Goal: Information Seeking & Learning: Learn about a topic

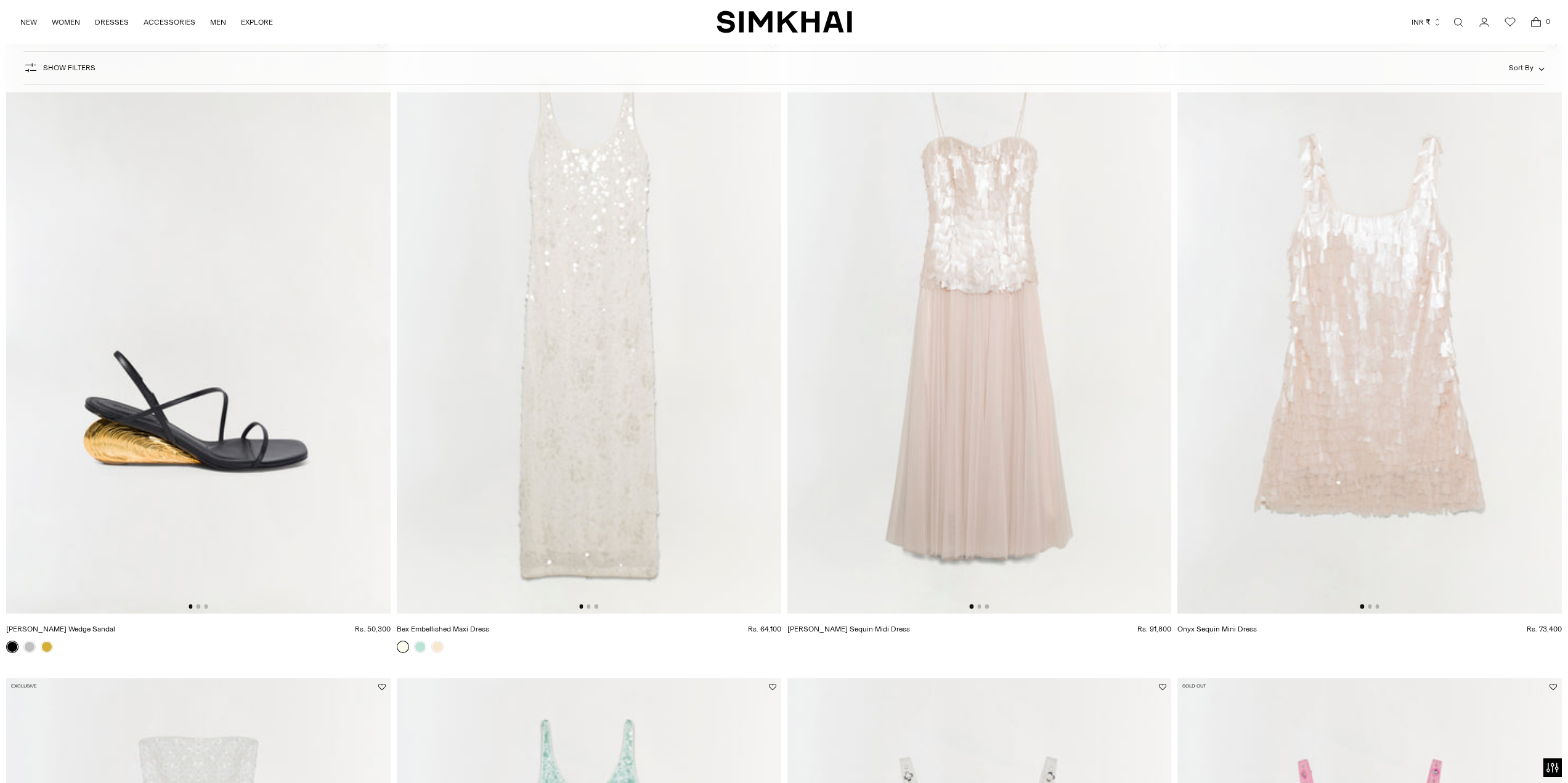
scroll to position [1417, 0]
click at [983, 524] on img at bounding box center [979, 325] width 385 height 577
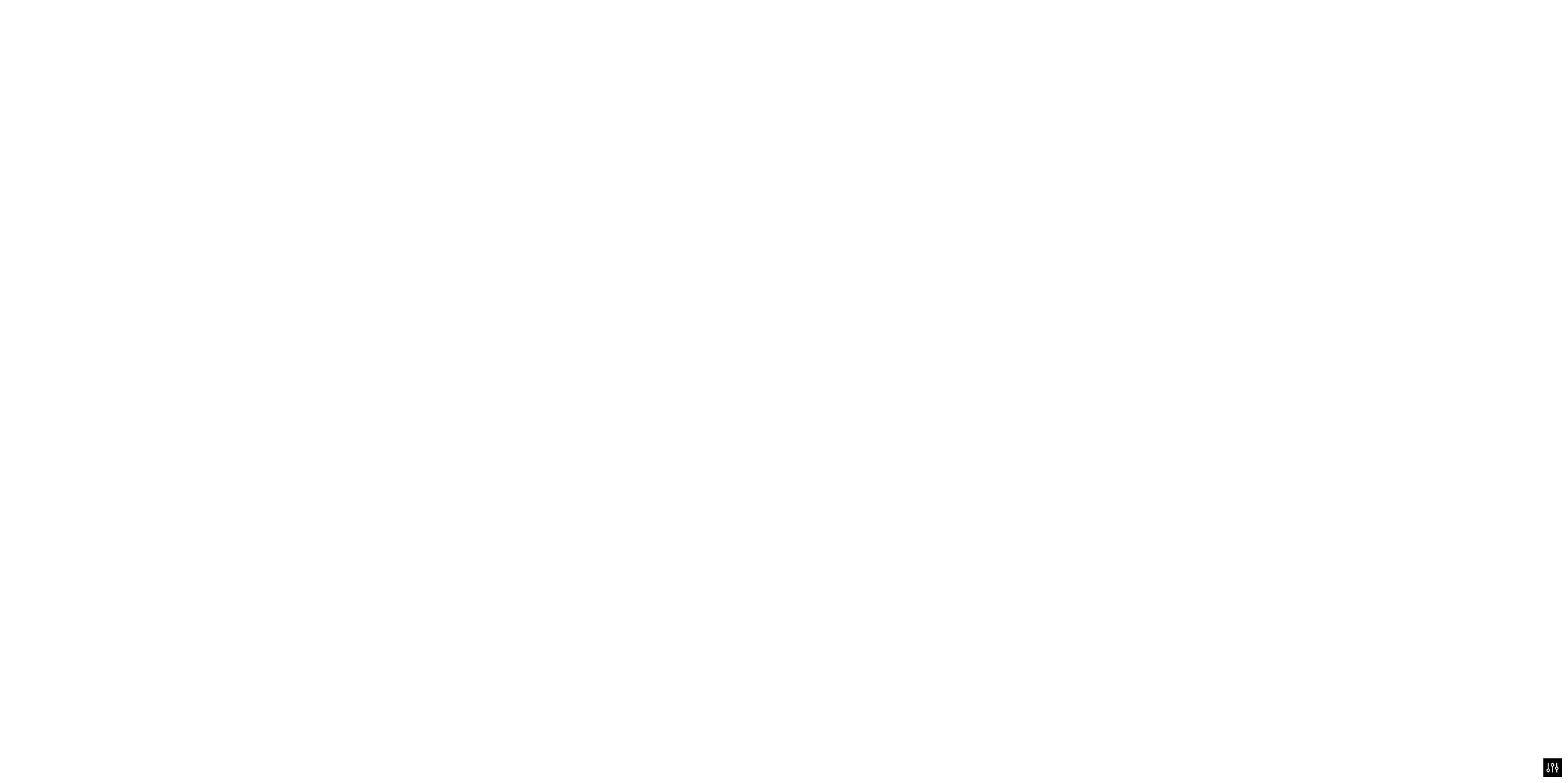
click at [983, 524] on img at bounding box center [979, 325] width 385 height 577
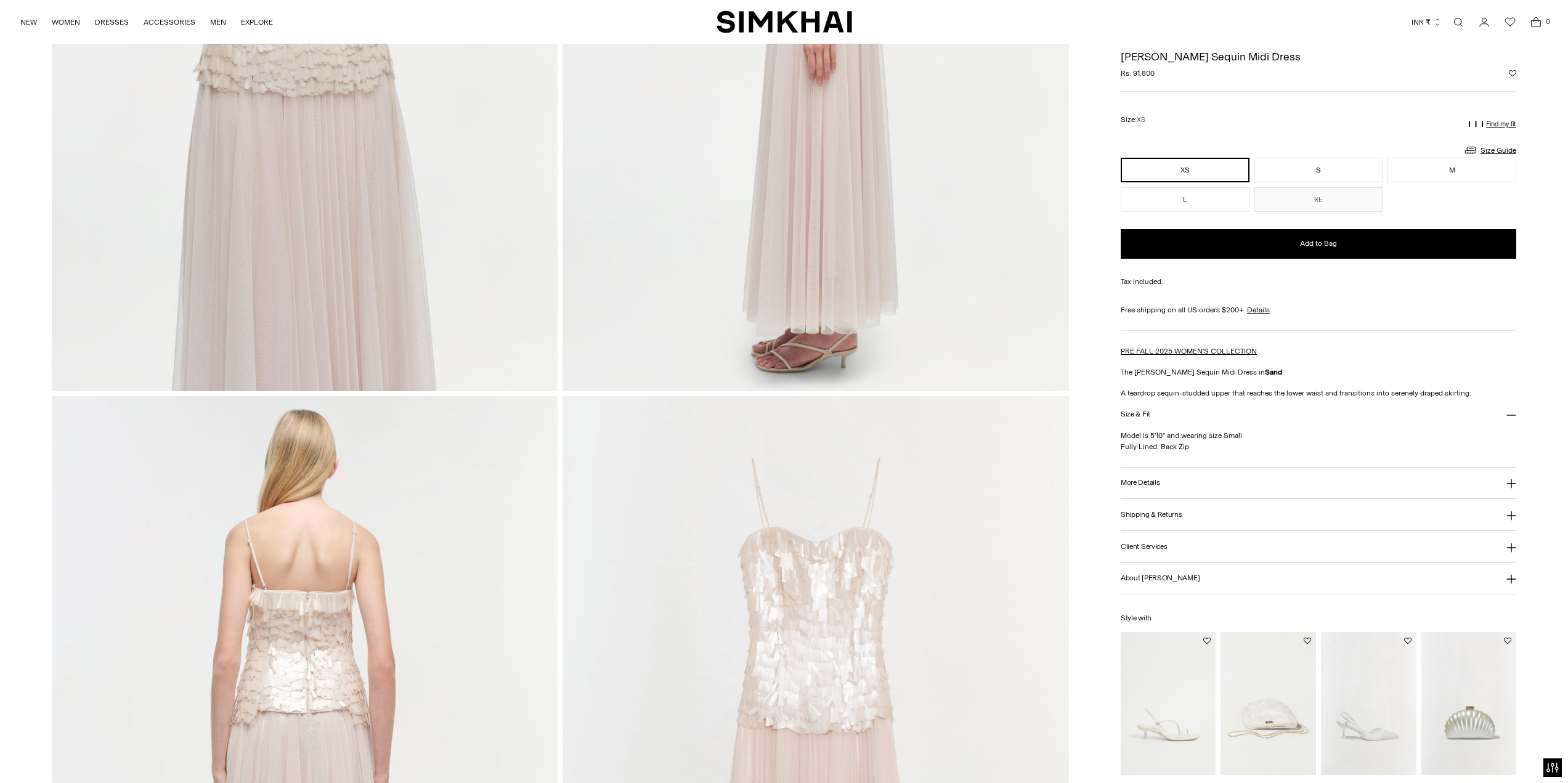
scroll to position [852, 0]
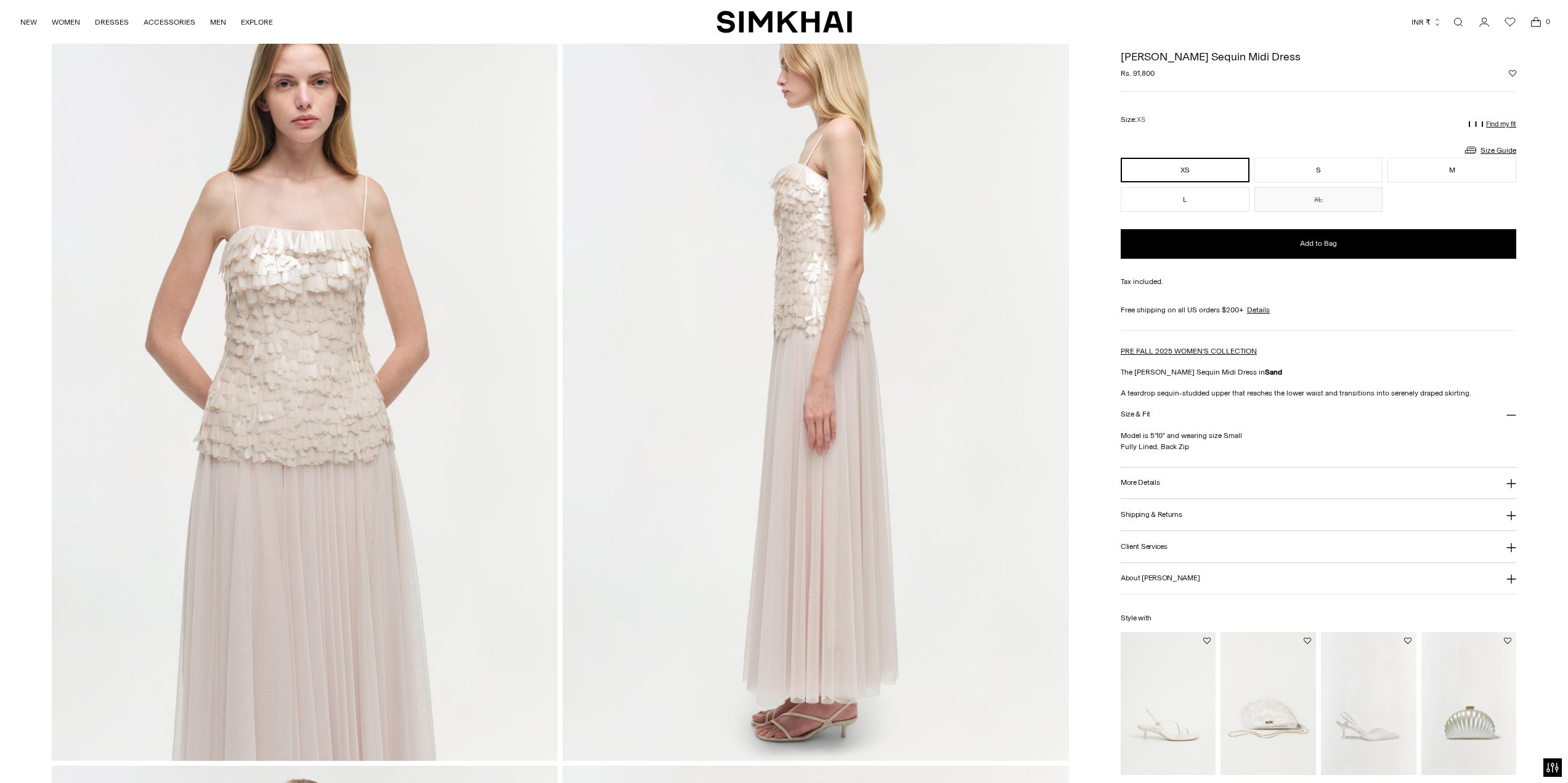
click at [350, 371] on img at bounding box center [304, 381] width 505 height 759
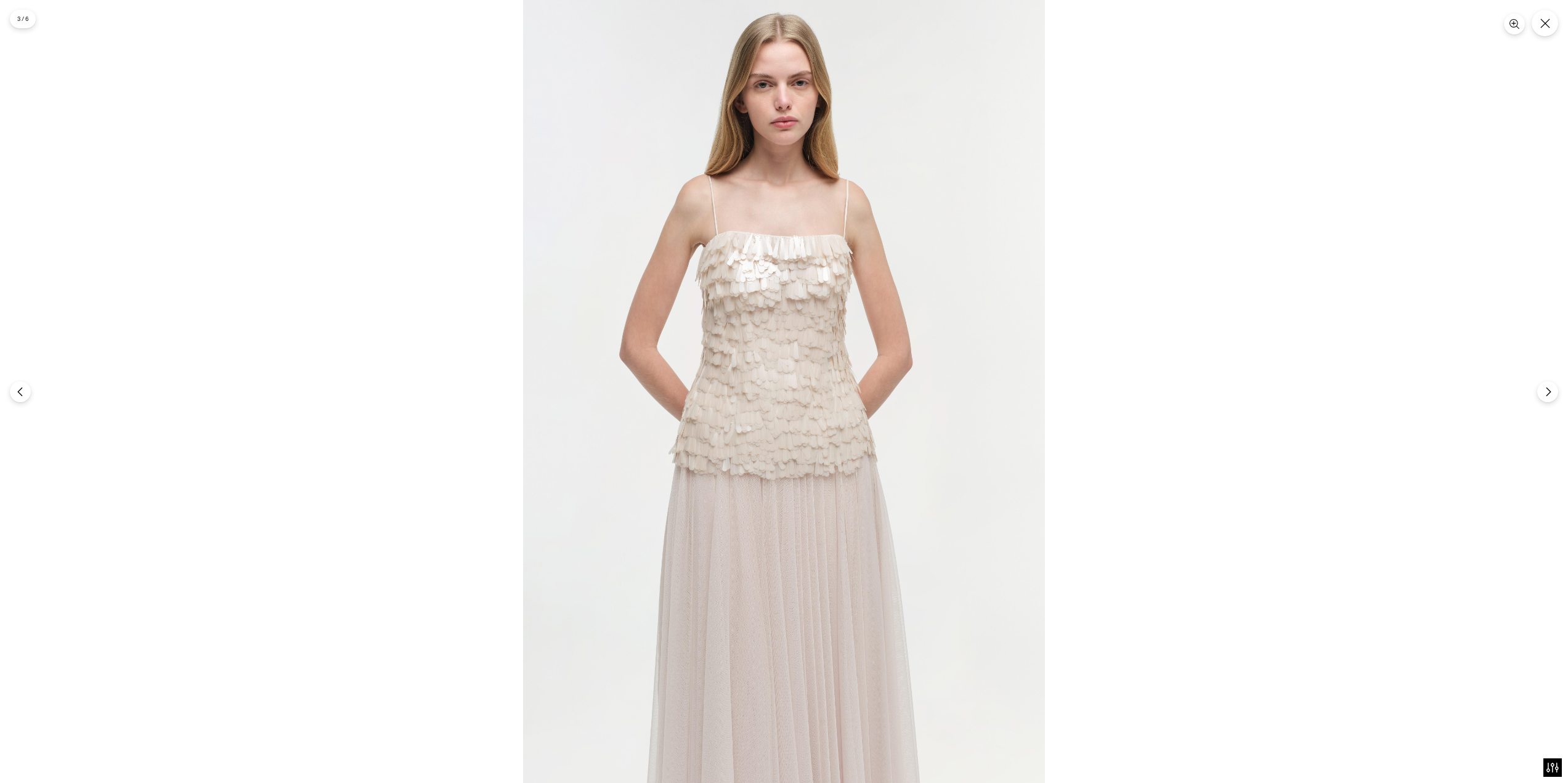
click at [797, 356] on img at bounding box center [784, 391] width 522 height 783
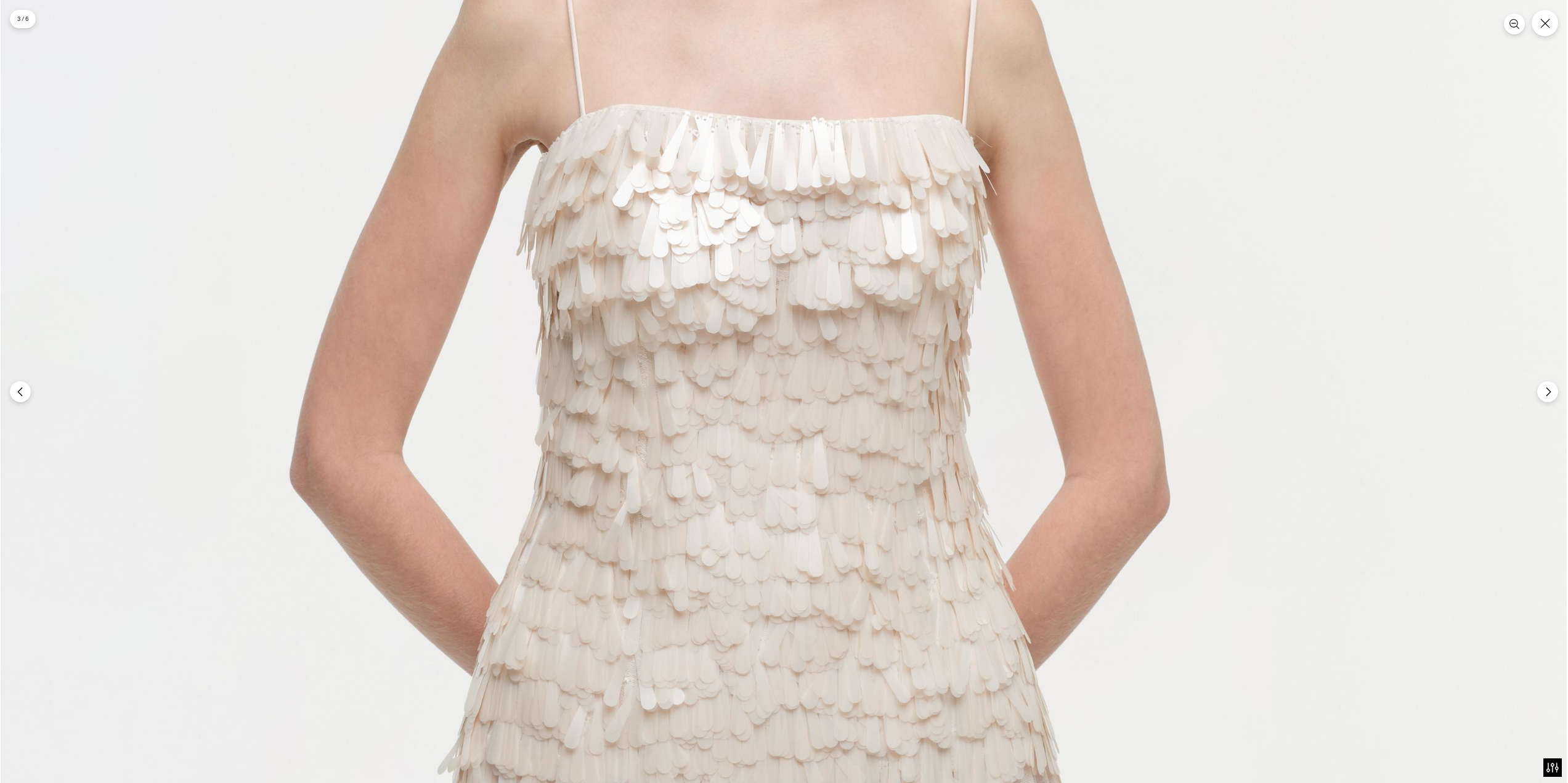
click at [1455, 424] on img at bounding box center [784, 586] width 1566 height 2350
